Goal: Information Seeking & Learning: Learn about a topic

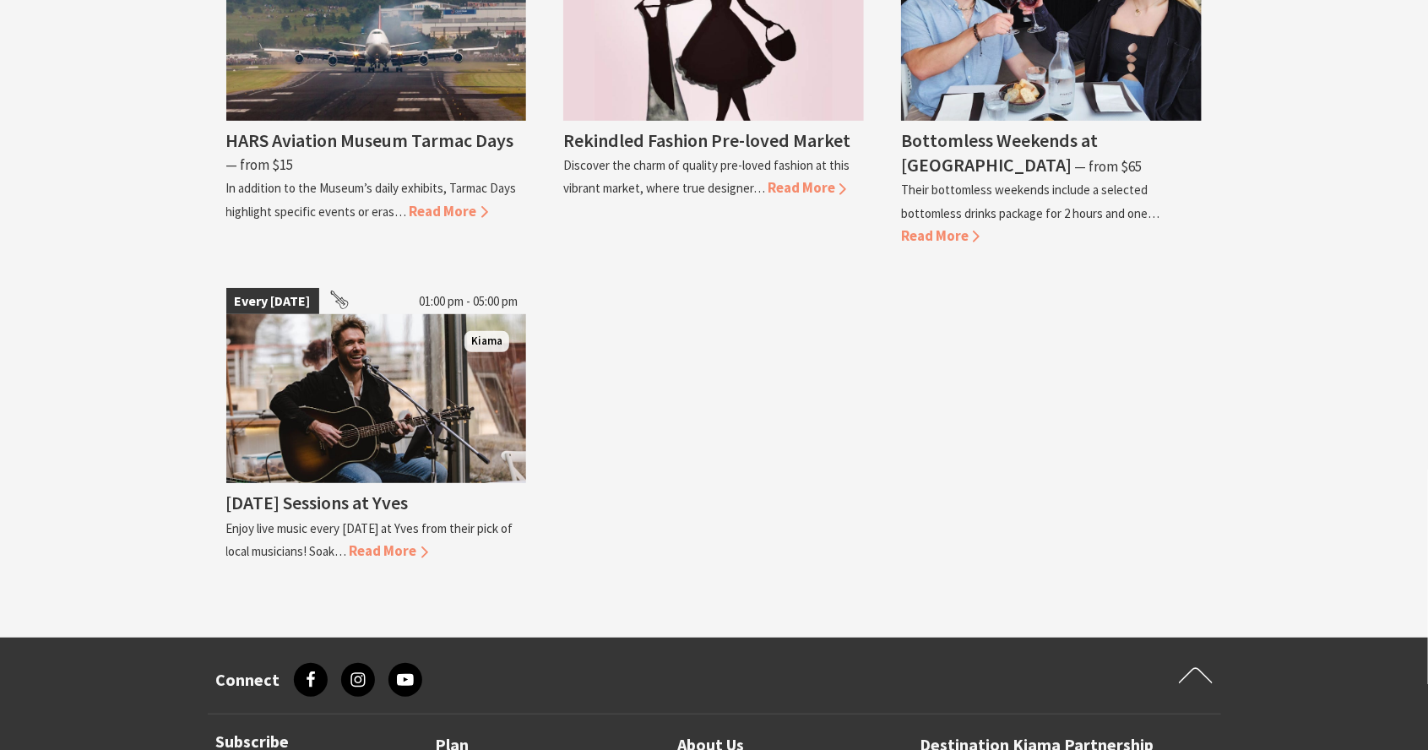
scroll to position [3608, 0]
click at [386, 541] on span "Read More" at bounding box center [389, 550] width 79 height 19
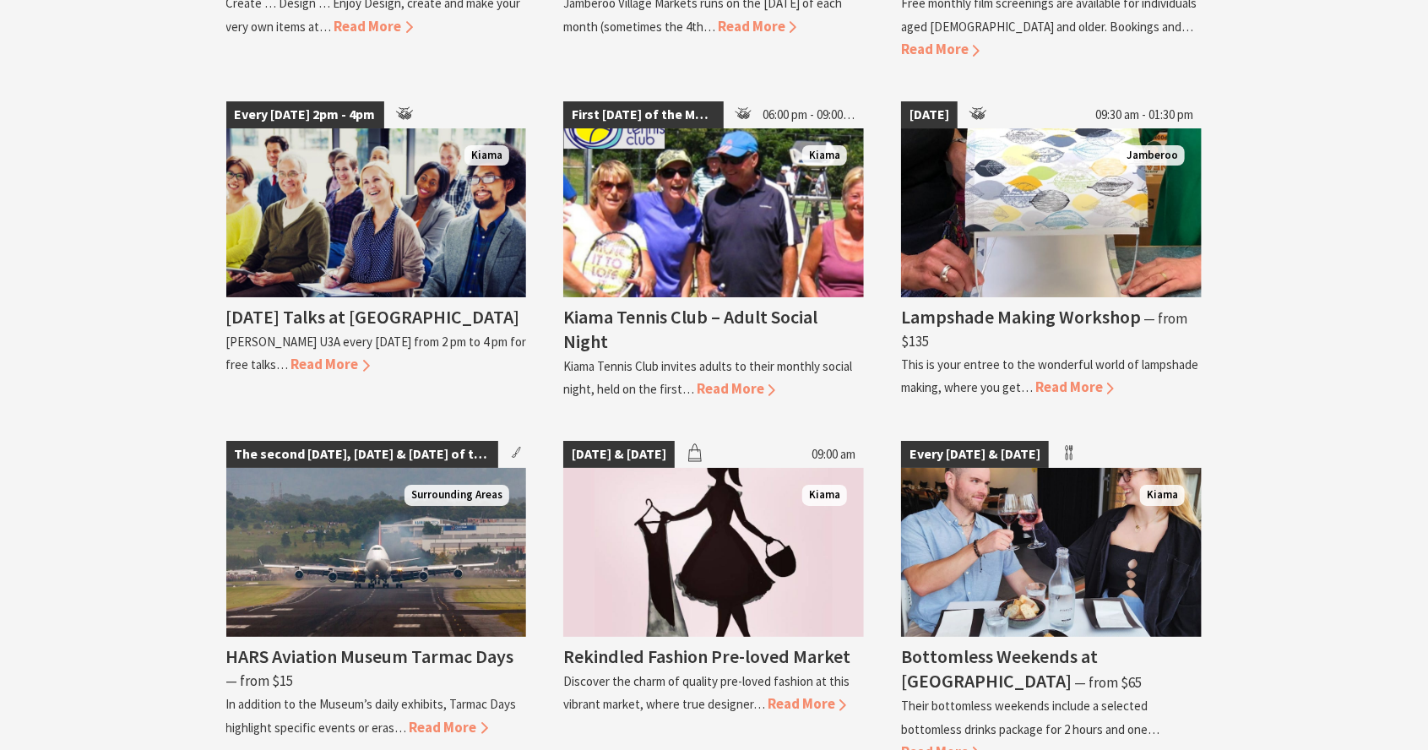
scroll to position [3098, 0]
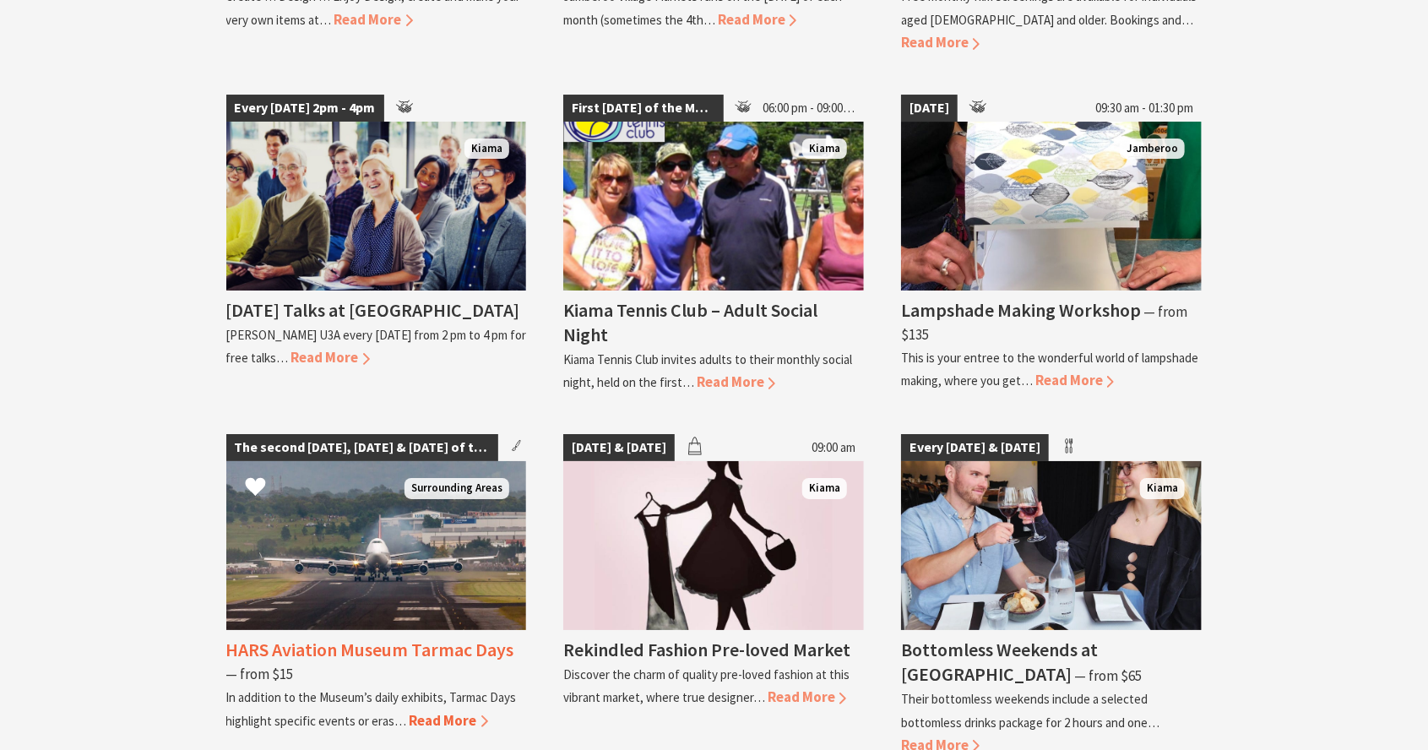
click at [439, 711] on span "Read More" at bounding box center [449, 720] width 79 height 19
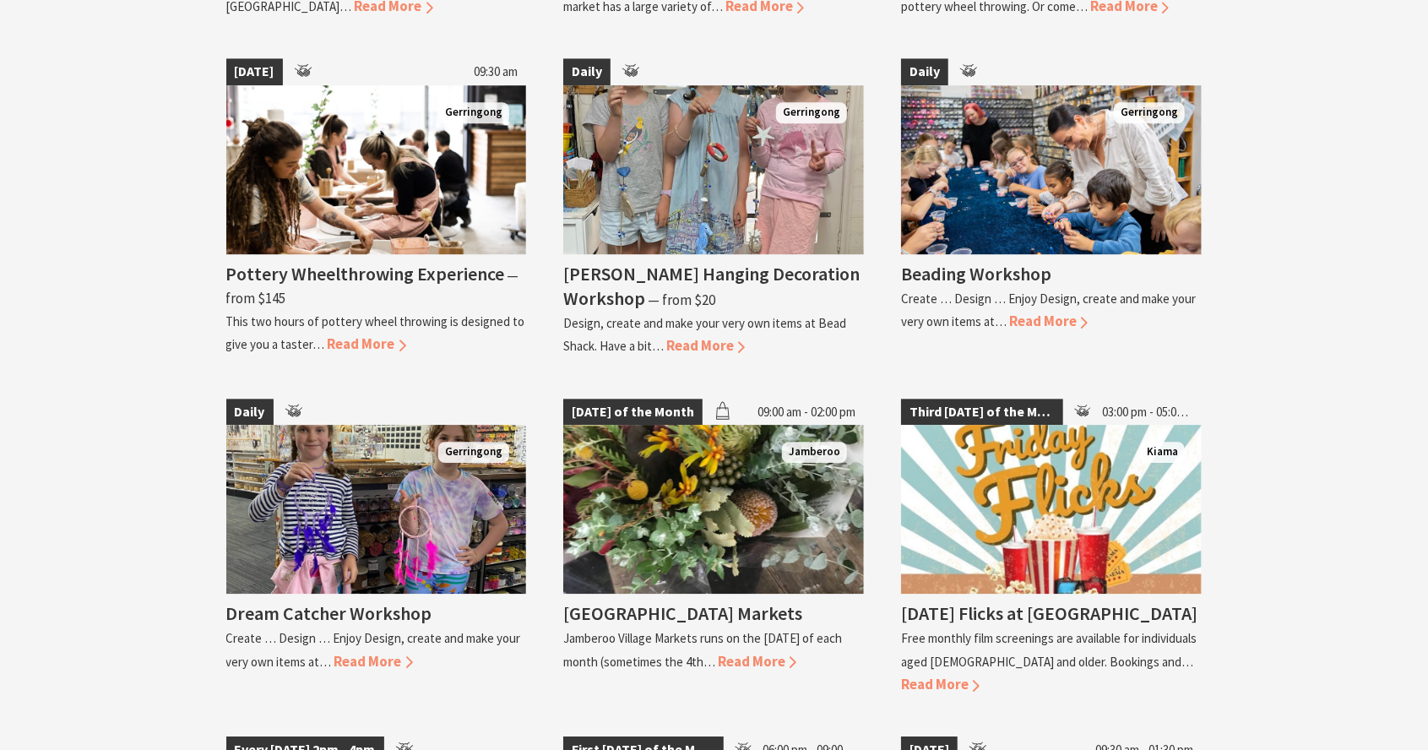
scroll to position [2455, 0]
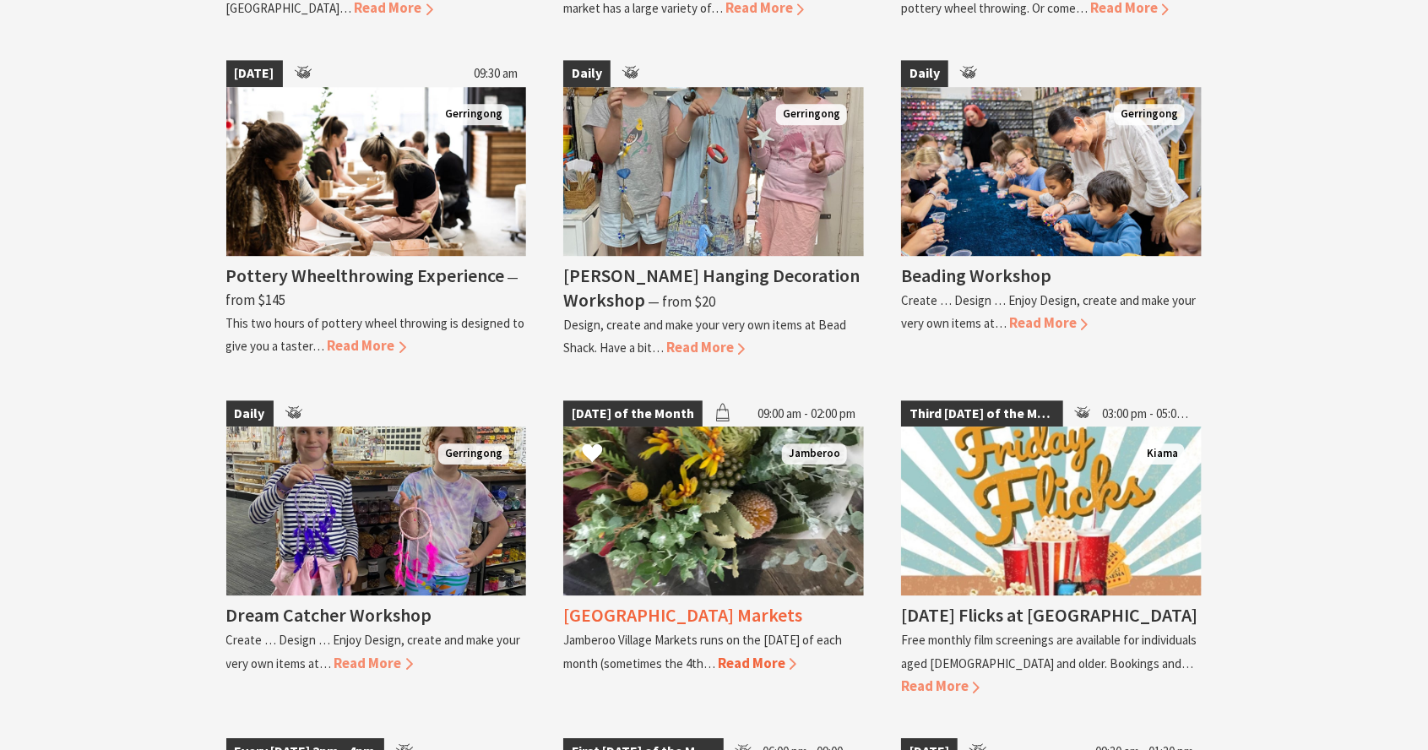
click at [721, 497] on img at bounding box center [713, 510] width 301 height 169
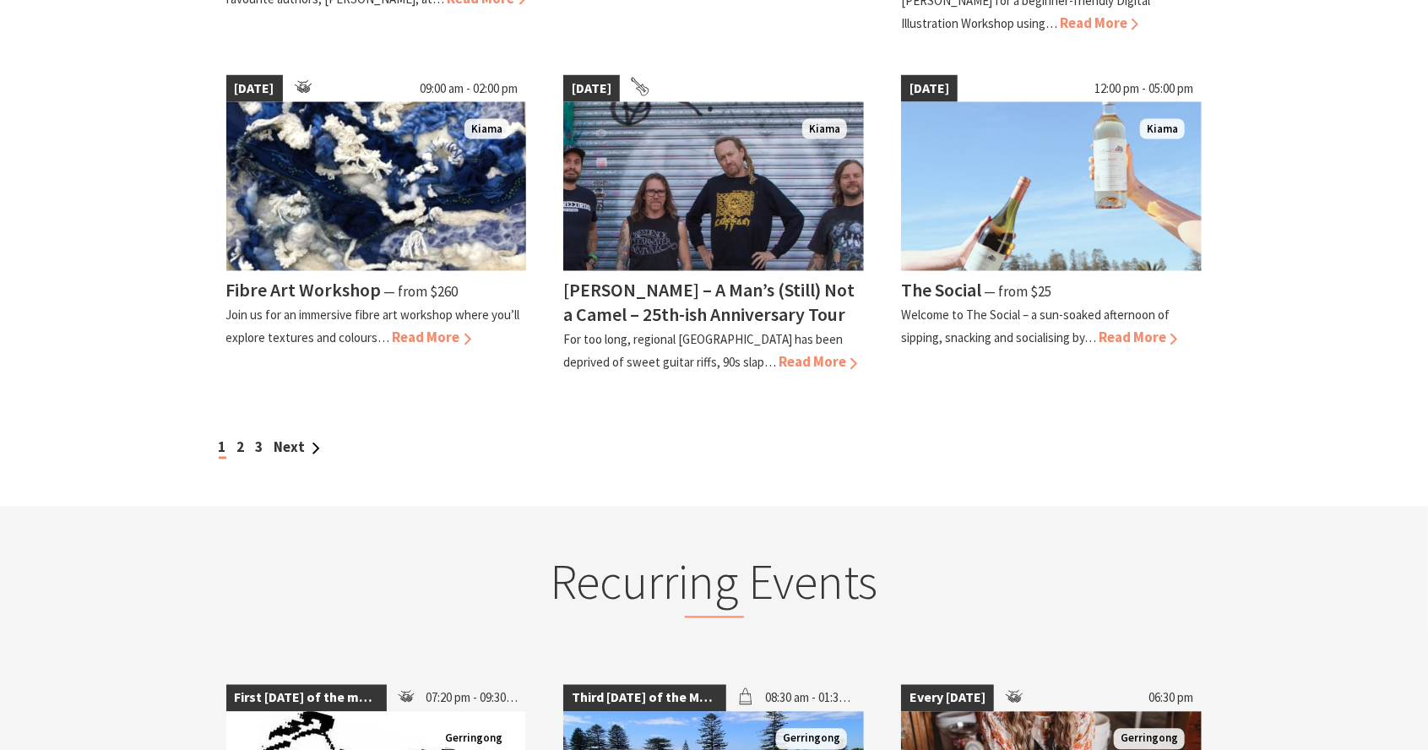
scroll to position [1513, 0]
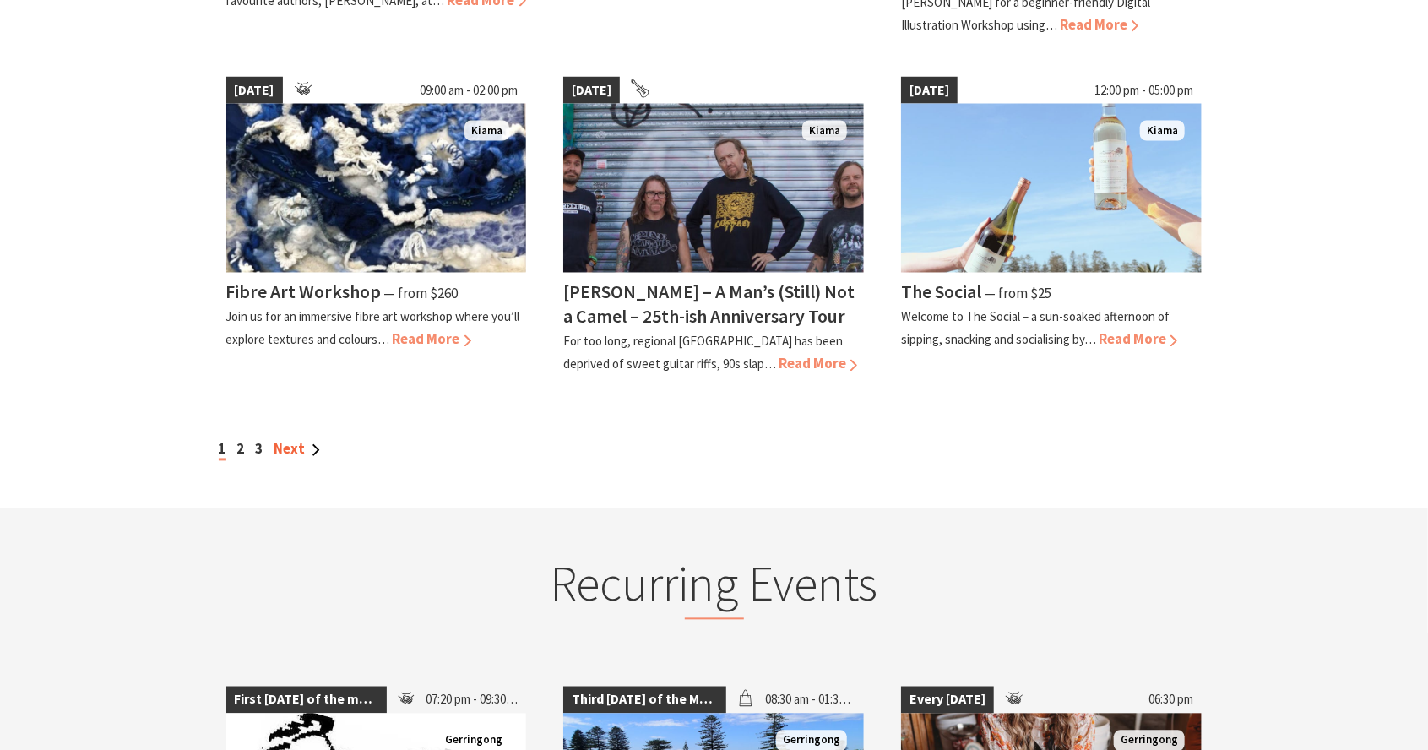
click at [302, 440] on link "Next" at bounding box center [297, 449] width 46 height 19
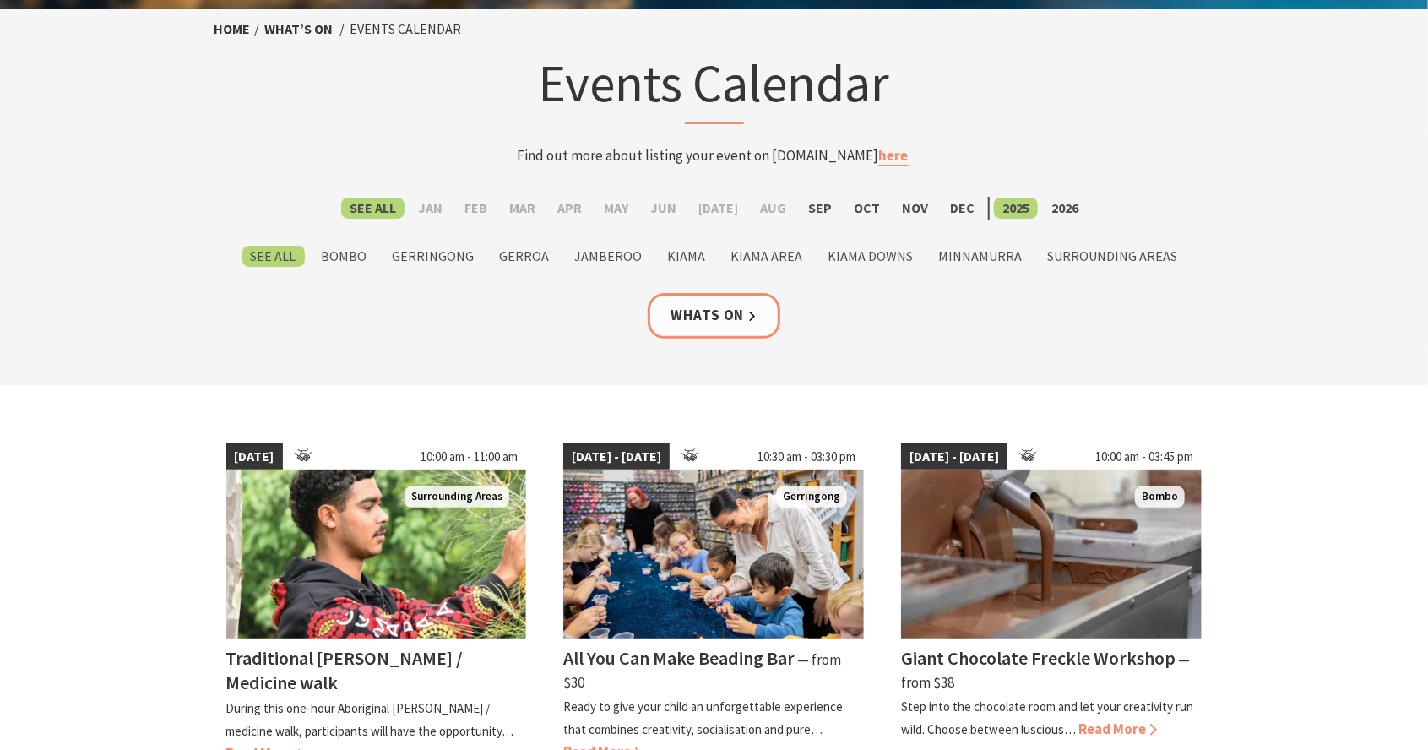
scroll to position [0, 0]
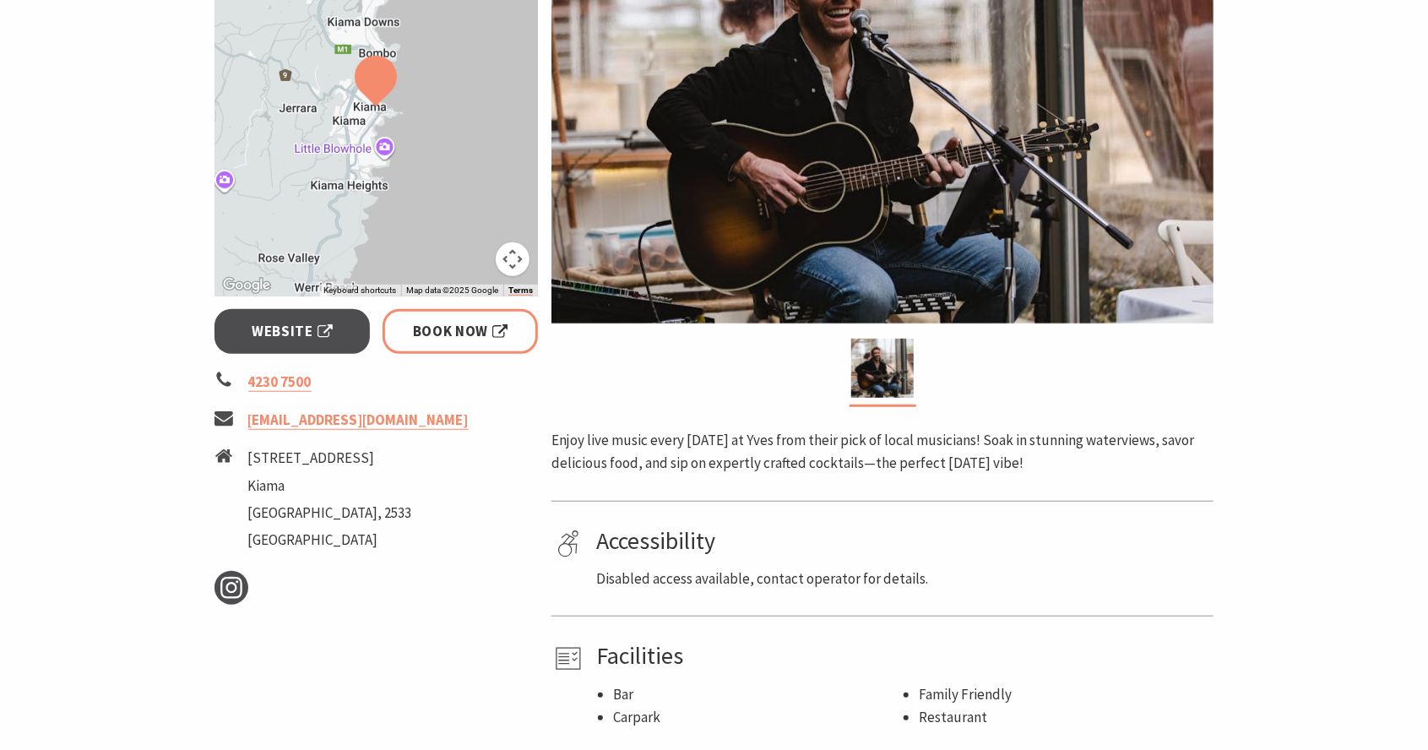
scroll to position [427, 0]
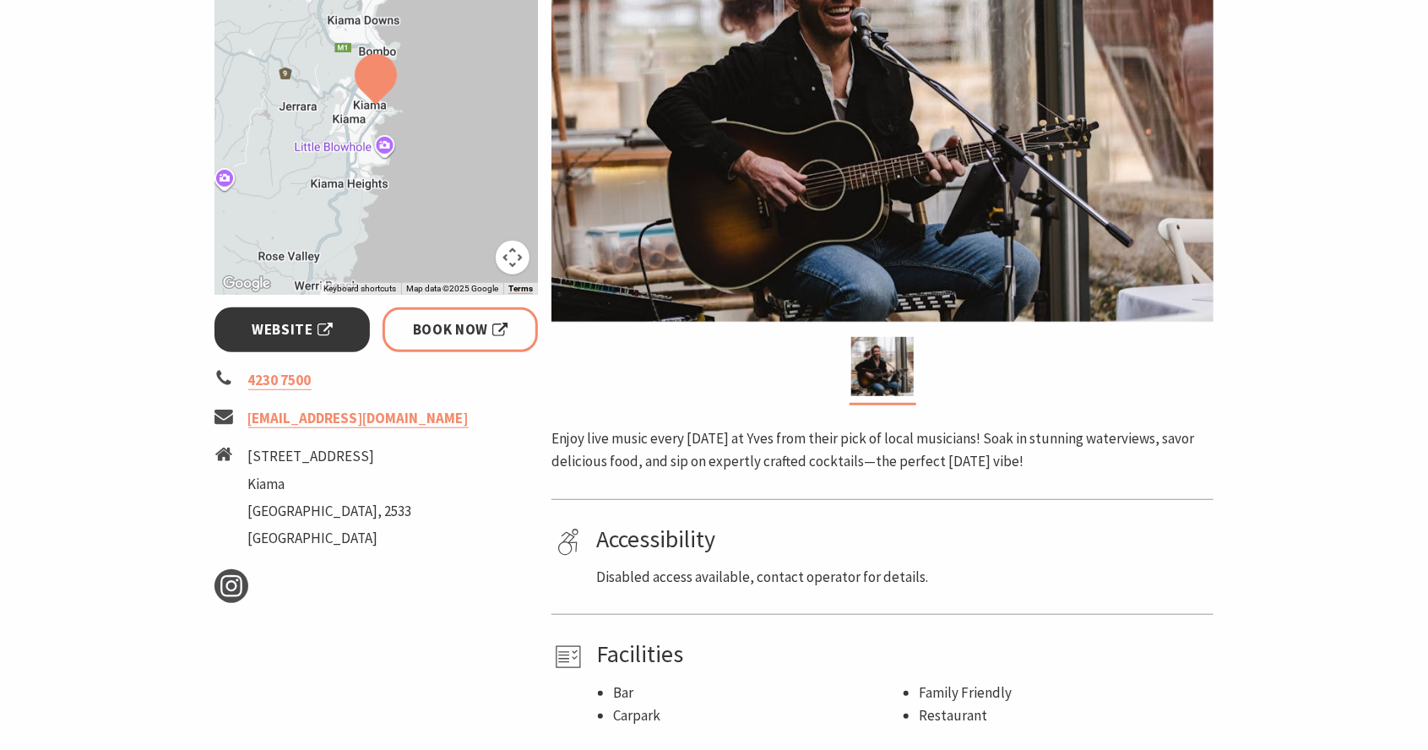
click at [288, 322] on span "Website" at bounding box center [292, 329] width 81 height 23
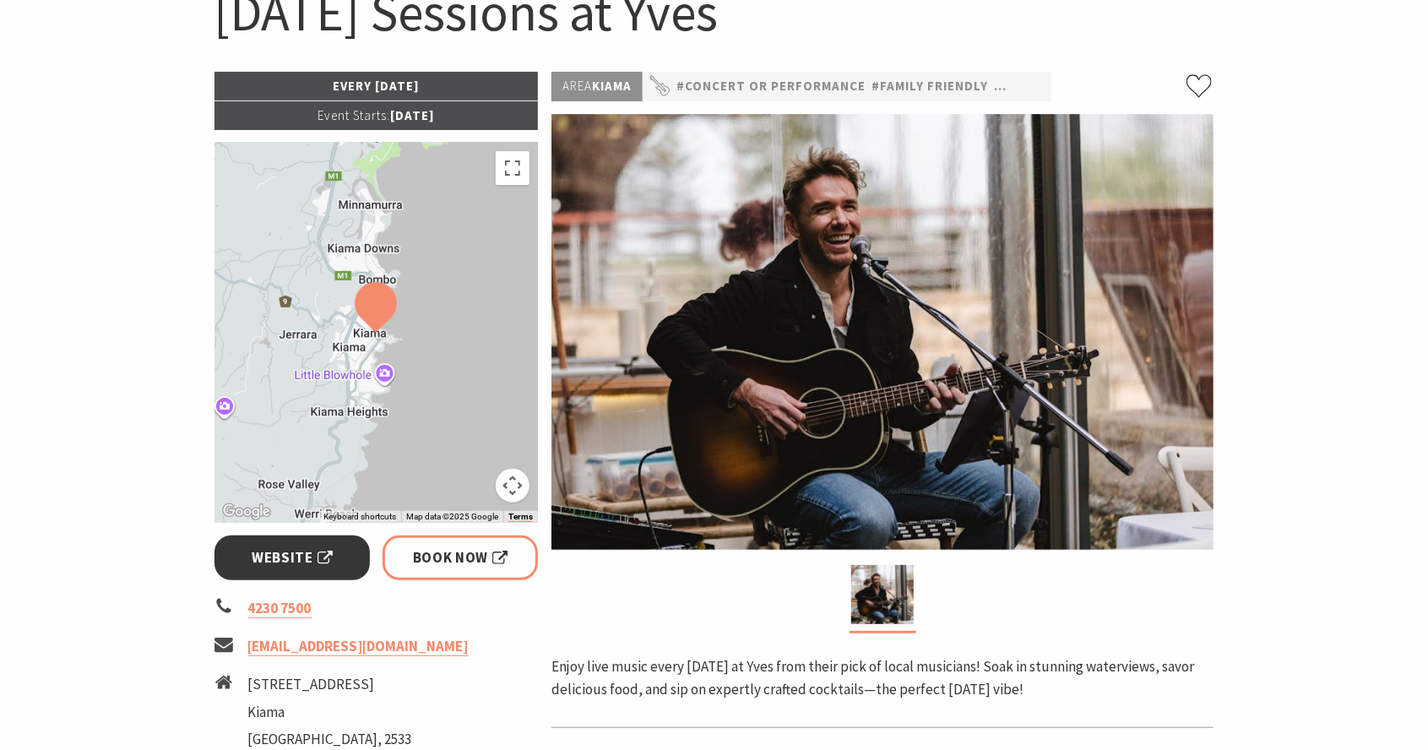
scroll to position [0, 0]
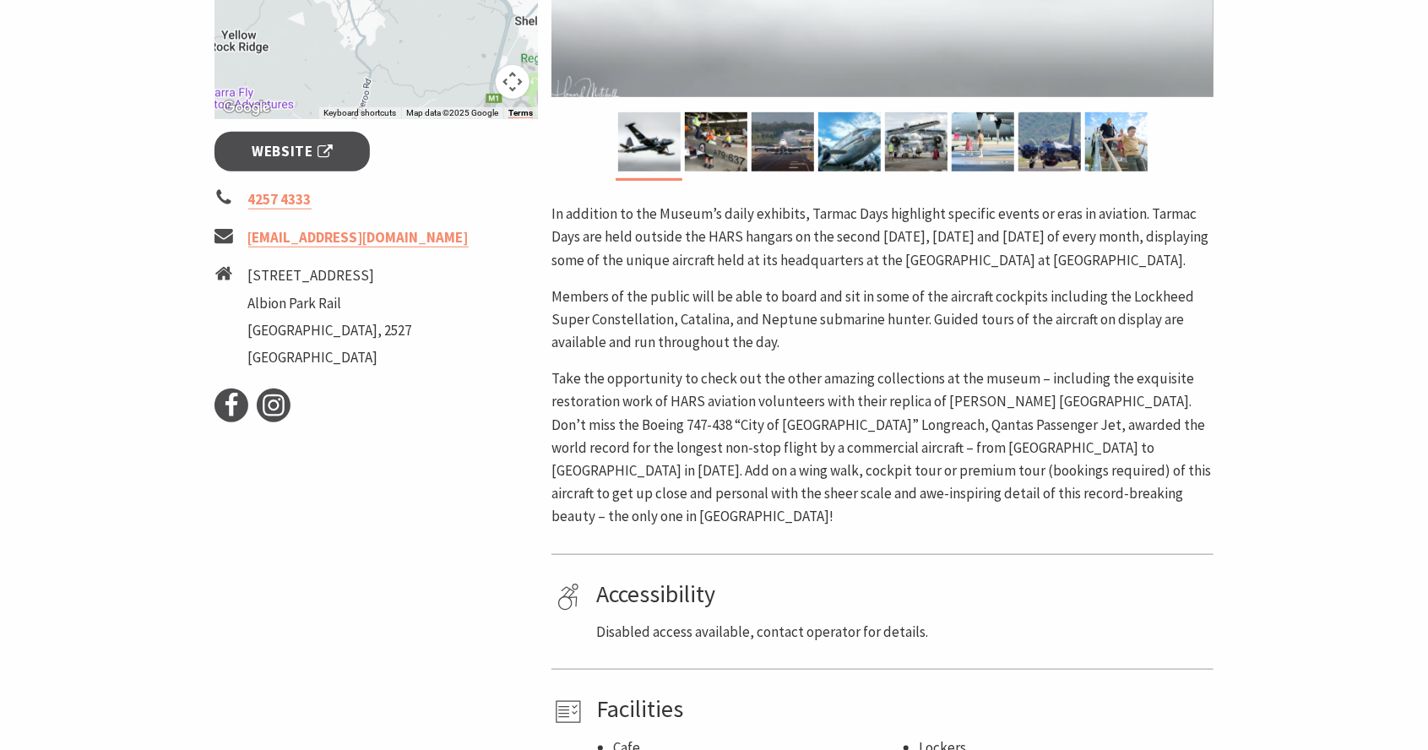
scroll to position [596, 0]
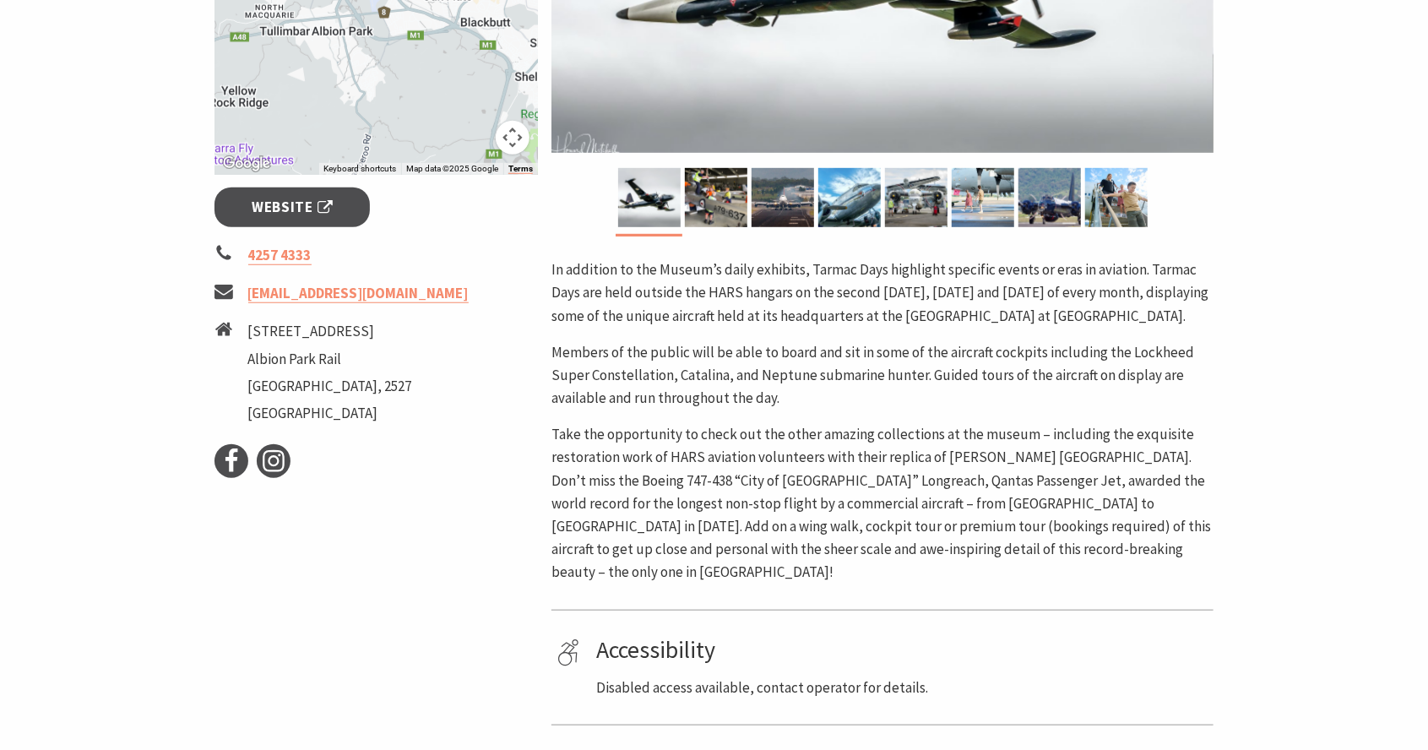
click at [1302, 579] on section "Home Events Exhibition & Shows HARS Aviation Museum Tarmac Days HARS Aviation M…" at bounding box center [714, 213] width 1428 height 1436
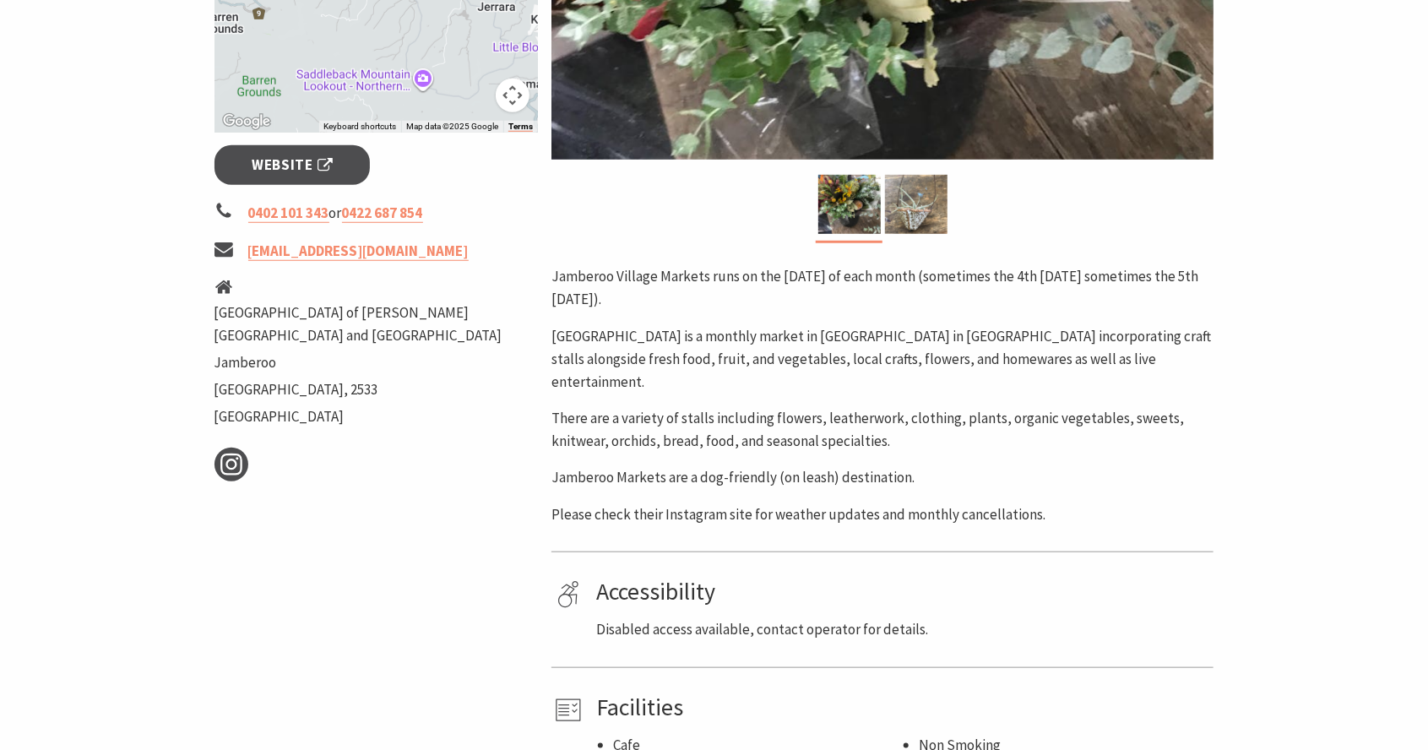
scroll to position [589, 0]
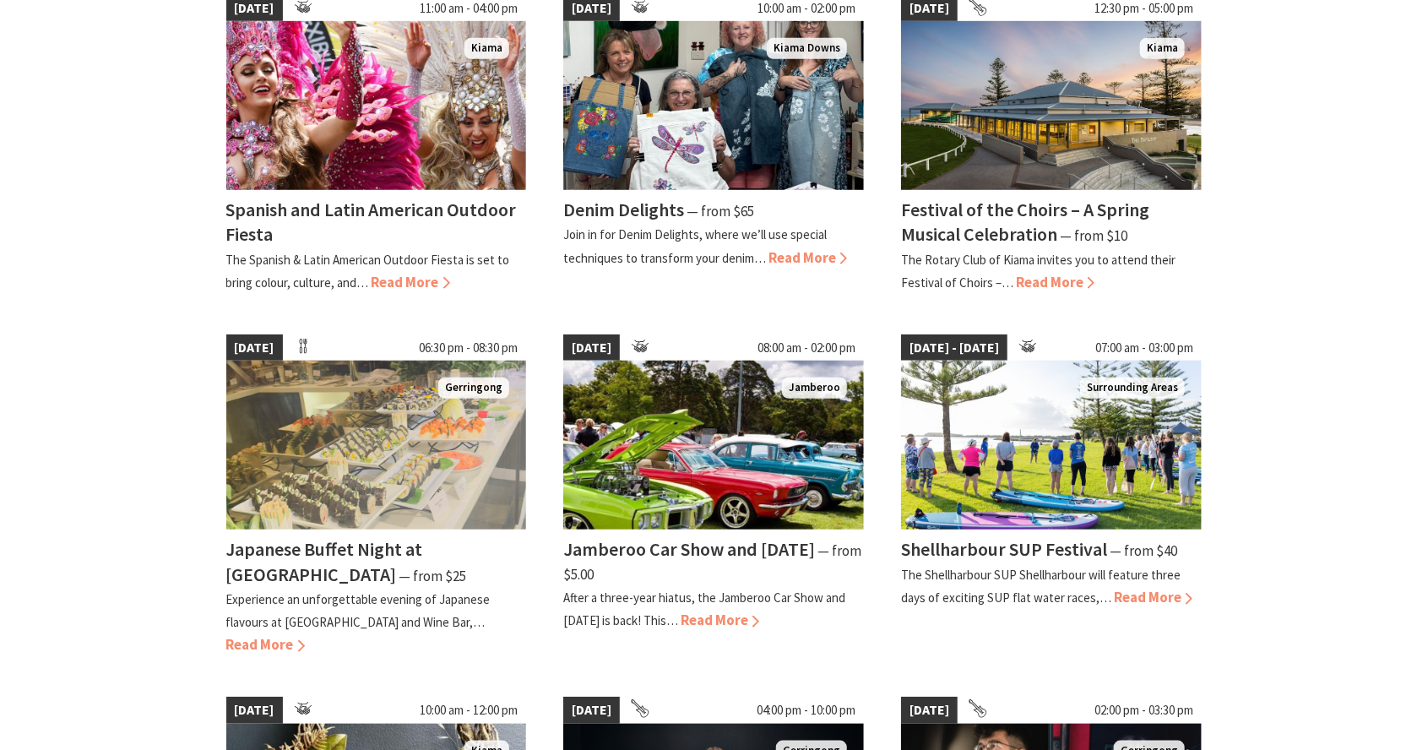
scroll to position [533, 0]
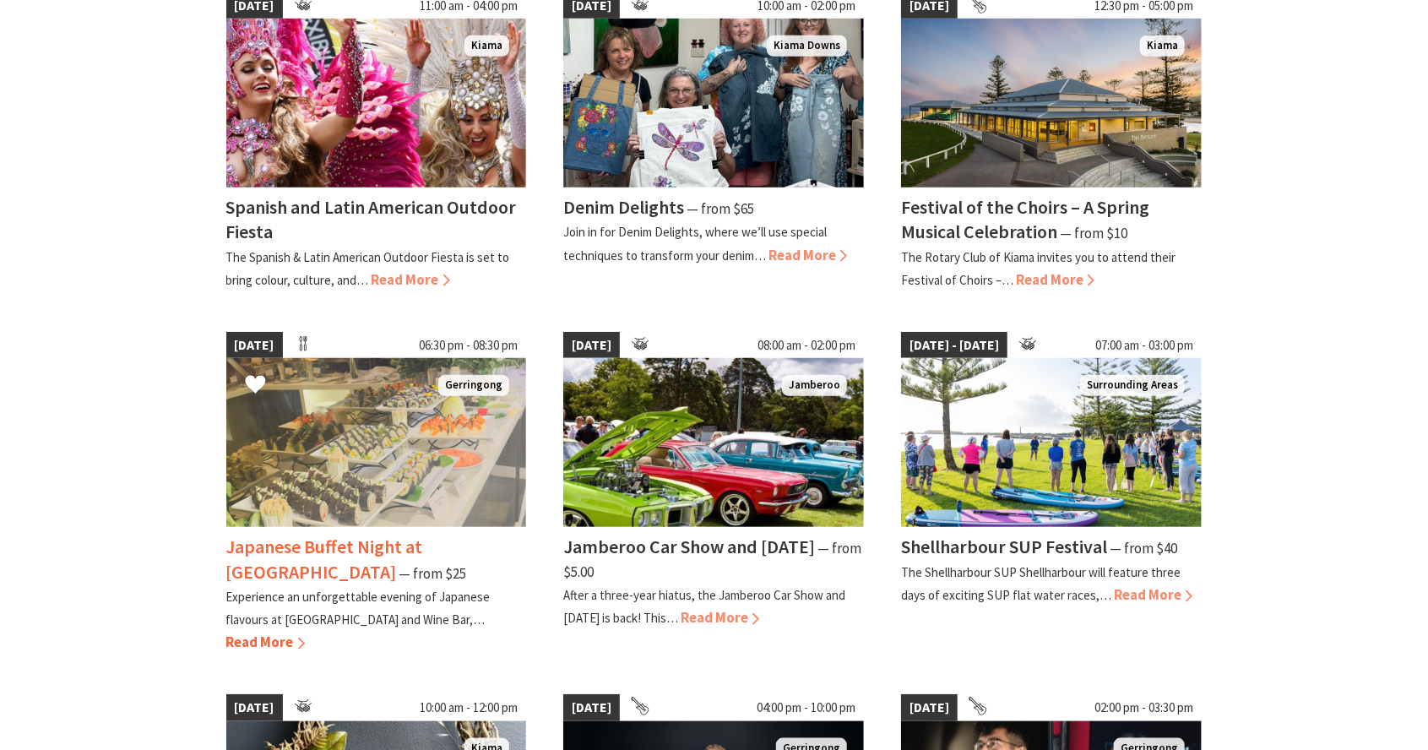
click at [399, 463] on img at bounding box center [376, 442] width 301 height 169
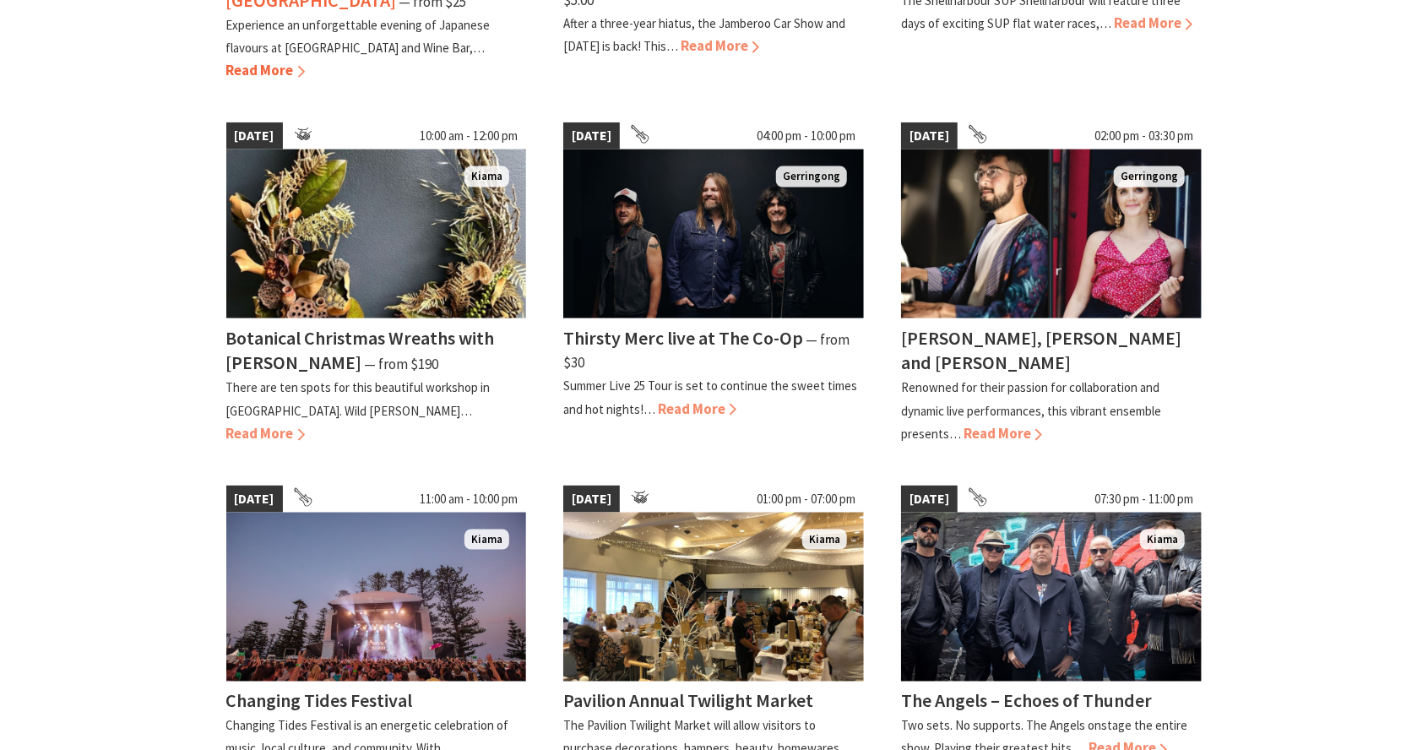
scroll to position [1111, 0]
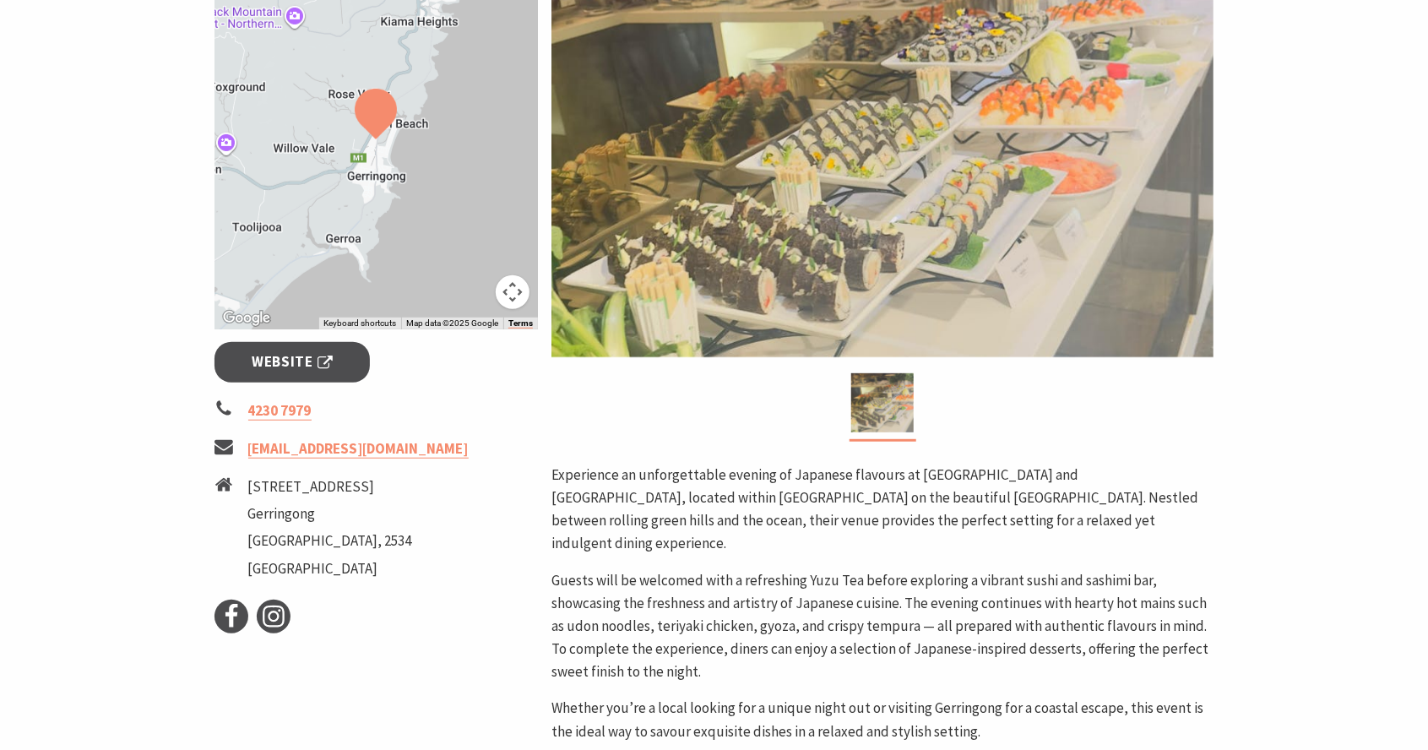
scroll to position [458, 0]
